Goal: Task Accomplishment & Management: Complete application form

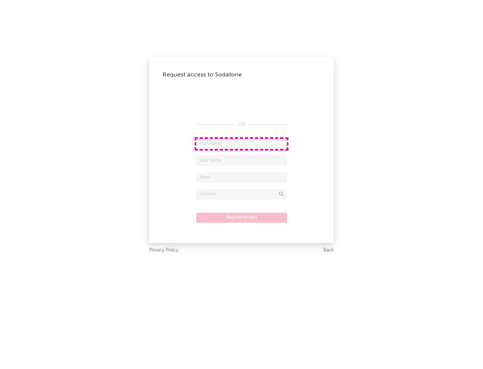
click at [241, 144] on input "text" at bounding box center [241, 144] width 91 height 10
type input "[PERSON_NAME]"
click at [241, 160] on input "text" at bounding box center [241, 161] width 91 height 10
type input "[PERSON_NAME]"
click at [241, 177] on input "text" at bounding box center [241, 177] width 91 height 10
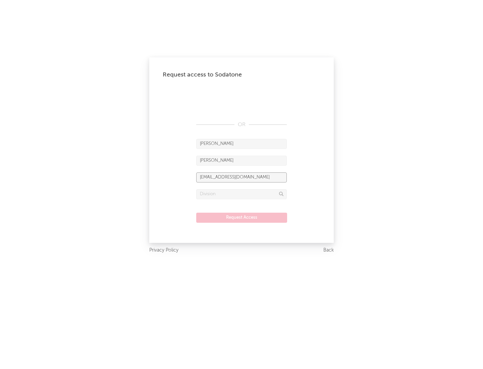
type input "[EMAIL_ADDRESS][DOMAIN_NAME]"
click at [241, 194] on input "text" at bounding box center [241, 194] width 91 height 10
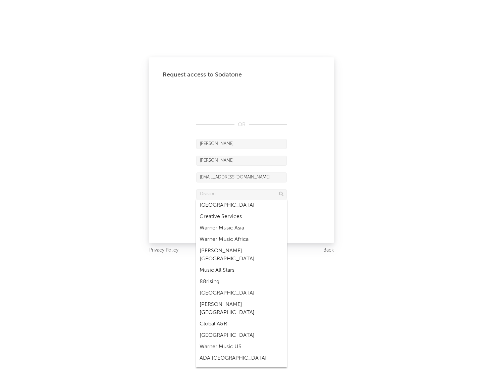
click at [239, 265] on div "Music All Stars" at bounding box center [241, 270] width 91 height 11
type input "Music All Stars"
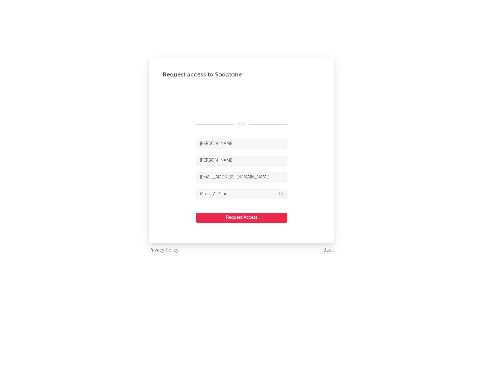
click at [241, 217] on button "Request Access" at bounding box center [241, 218] width 91 height 10
